Goal: Task Accomplishment & Management: Manage account settings

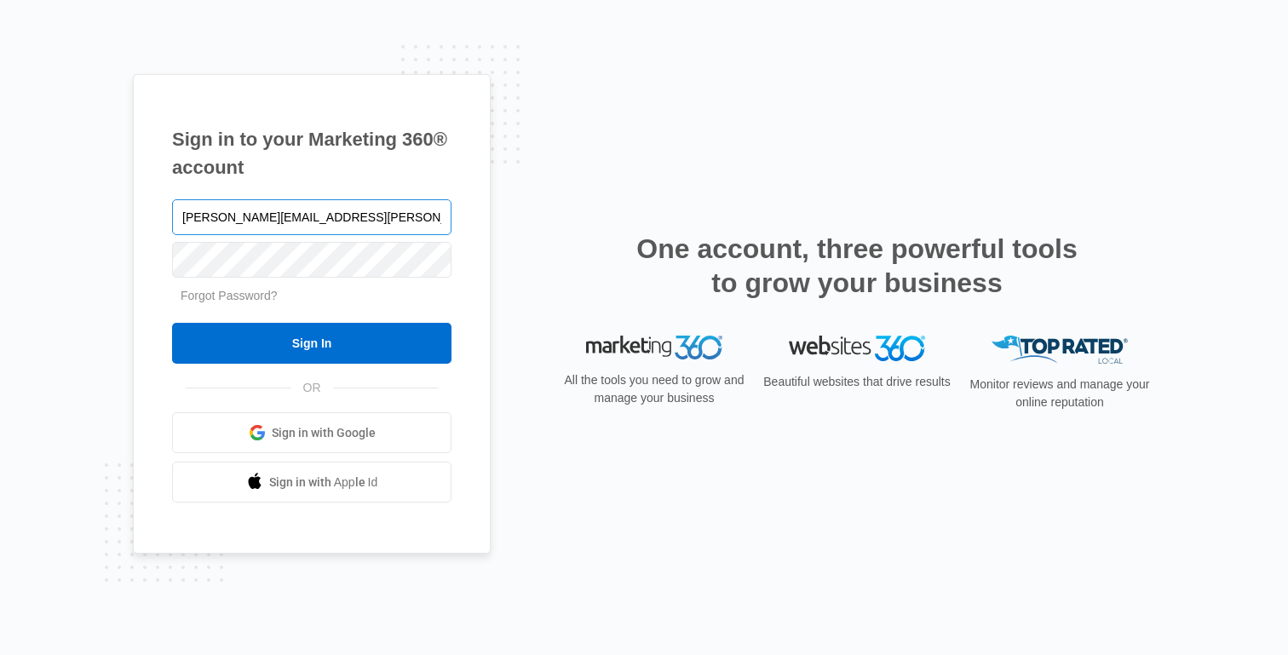
type input "[PERSON_NAME][EMAIL_ADDRESS][PERSON_NAME][DOMAIN_NAME]"
click at [172, 323] on input "Sign In" at bounding box center [311, 343] width 279 height 41
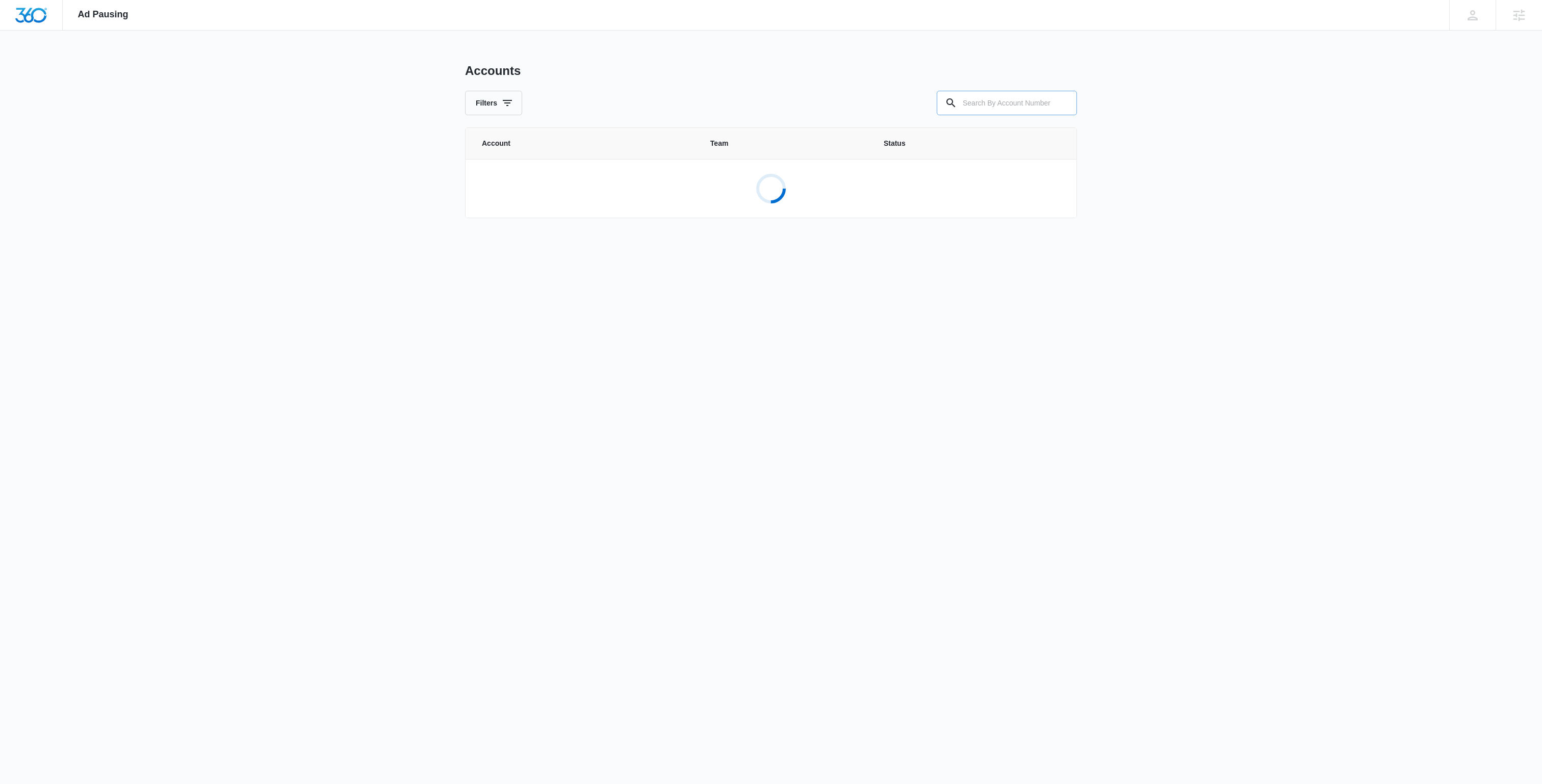
click at [973, 96] on input "text" at bounding box center [1007, 103] width 140 height 25
paste input "M335381"
type input "M335381"
click at [584, 180] on p "[PERSON_NAME] Portable Buildings" at bounding box center [579, 178] width 125 height 10
